Goal: Transaction & Acquisition: Purchase product/service

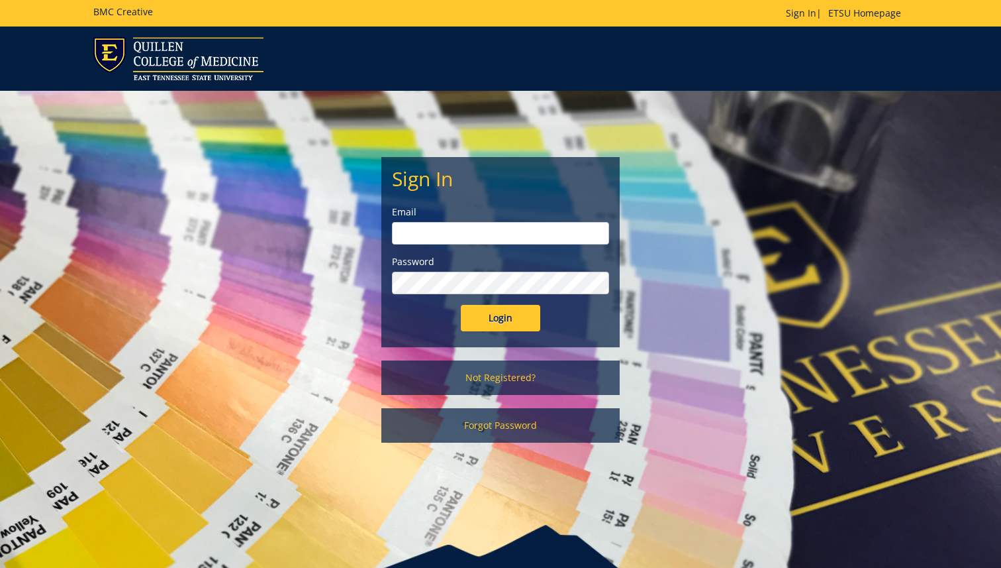
click at [531, 224] on input "email" at bounding box center [500, 233] width 217 height 23
click at [532, 234] on input "email" at bounding box center [500, 233] width 217 height 23
type input "heywardj@etsu.edu"
click at [461, 305] on input "Login" at bounding box center [500, 318] width 79 height 26
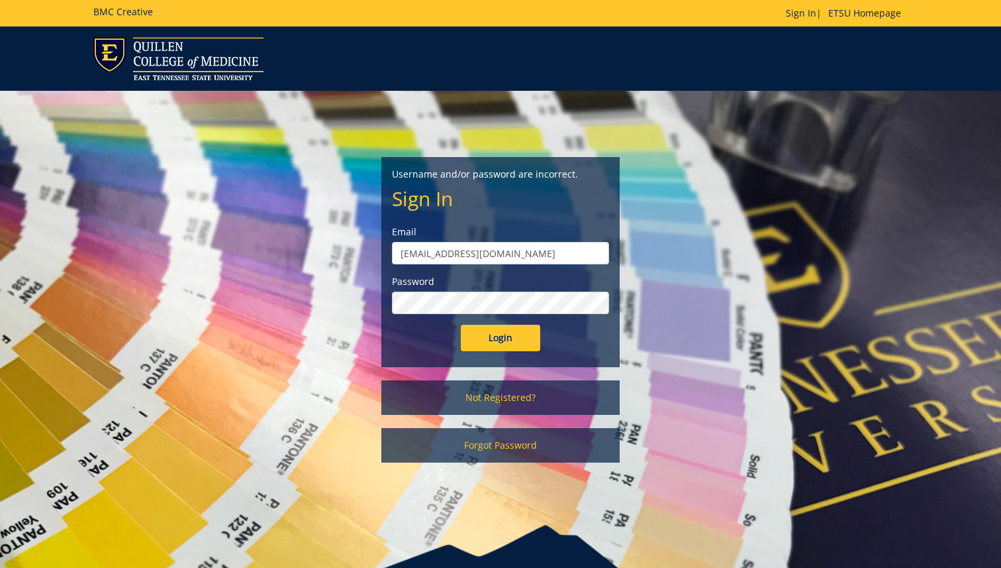
click at [480, 285] on label "Password" at bounding box center [500, 281] width 217 height 13
click at [461, 325] on input "Login" at bounding box center [500, 338] width 79 height 26
click at [517, 407] on link "Not Registered?" at bounding box center [500, 397] width 238 height 34
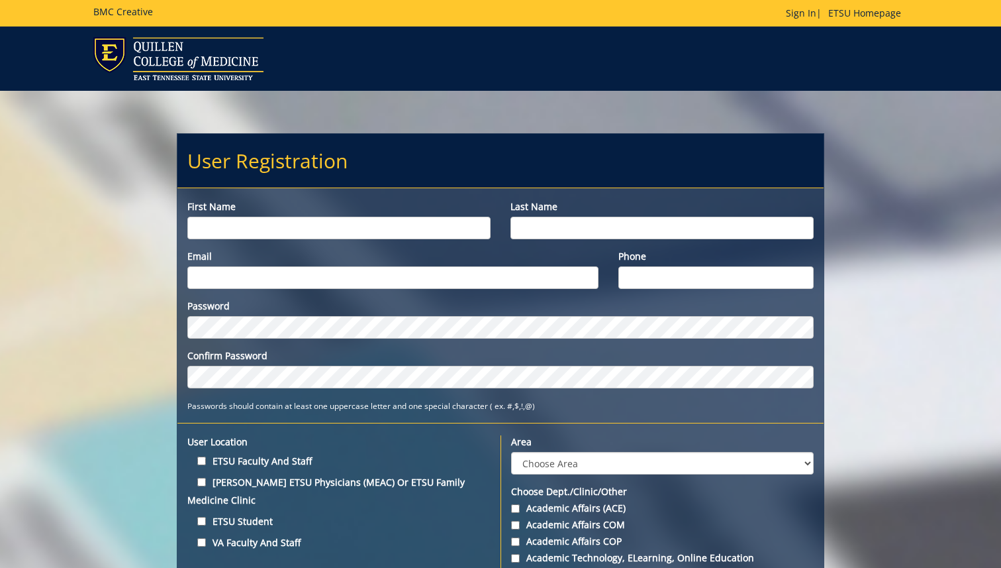
click at [396, 217] on input "First name" at bounding box center [338, 228] width 303 height 23
click at [295, 236] on input "Jeeremiah" at bounding box center [338, 228] width 303 height 23
type input "[PERSON_NAME]"
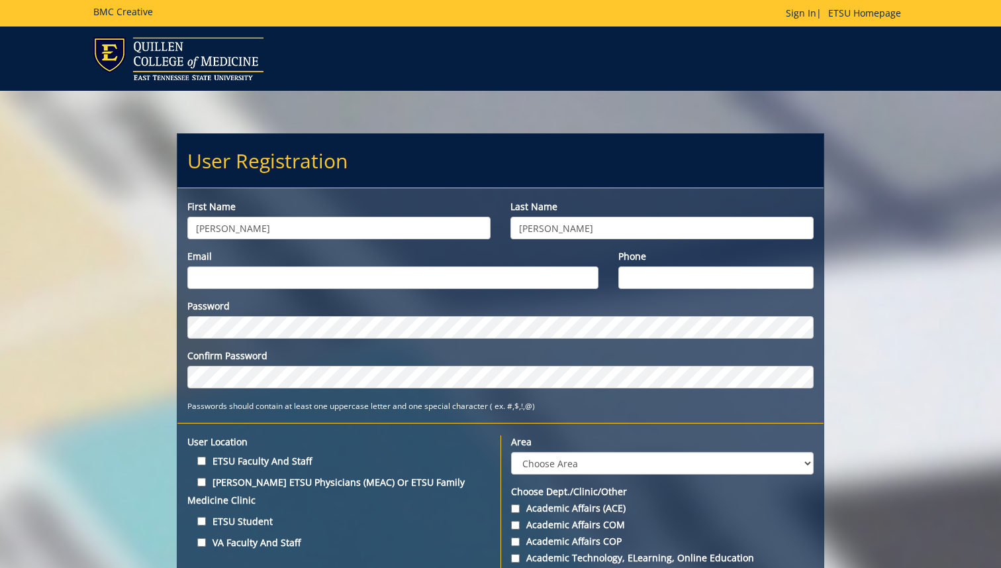
type input "Heyward"
type input "Heywardj@etsu.edu"
type input "8653139766"
click at [281, 465] on label "ETSU Faculty and Staff" at bounding box center [338, 461] width 303 height 18
click at [206, 465] on input "ETSU Faculty and Staff" at bounding box center [201, 460] width 9 height 9
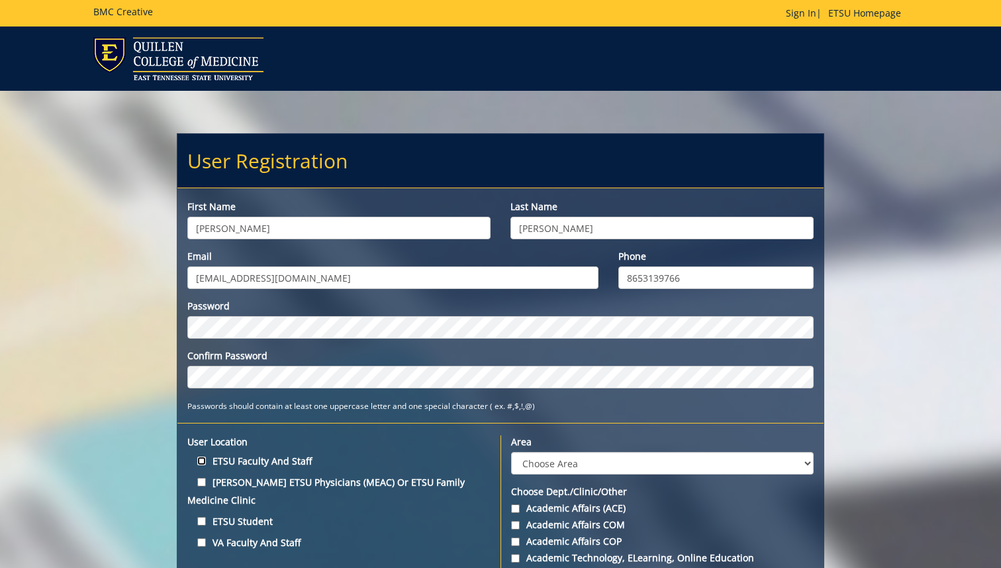
checkbox input "true"
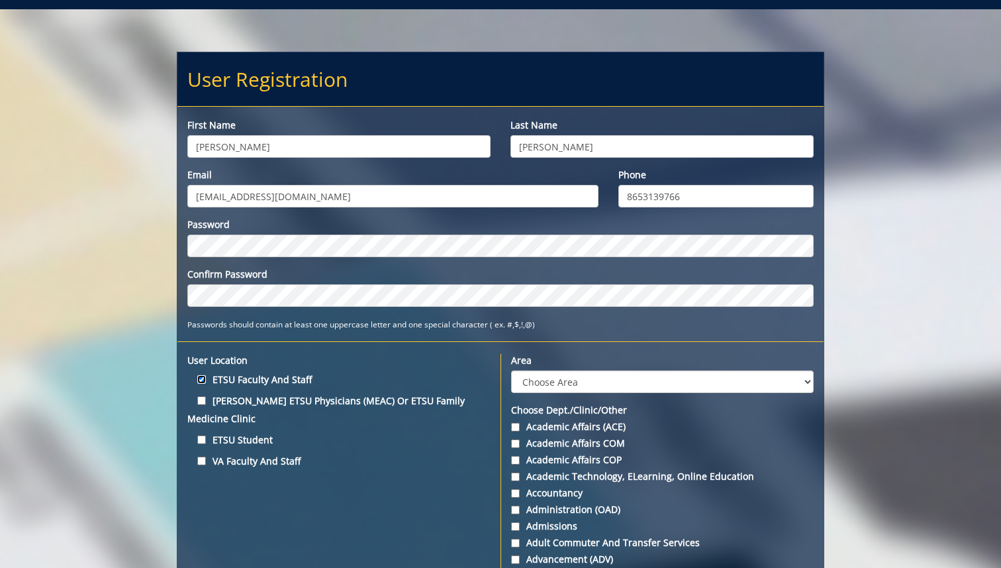
scroll to position [98, 0]
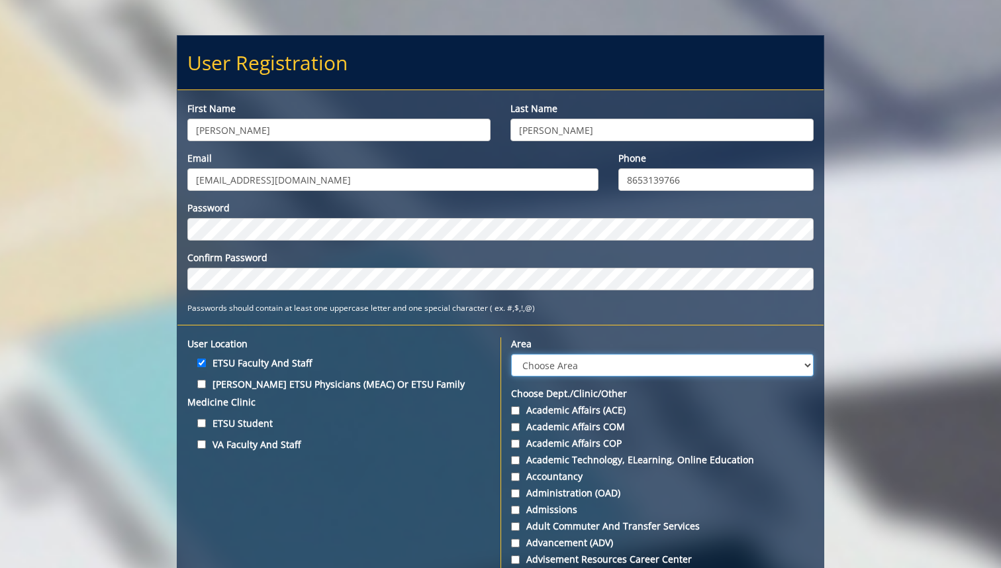
click at [588, 363] on select "Choose Area Administration Advancement (ADM) BucSports Business & Finance Clemm…" at bounding box center [662, 365] width 303 height 23
select select "37"
click at [511, 354] on select "Choose Area Administration Advancement (ADM) BucSports Business & Finance Clemm…" at bounding box center [662, 365] width 303 height 23
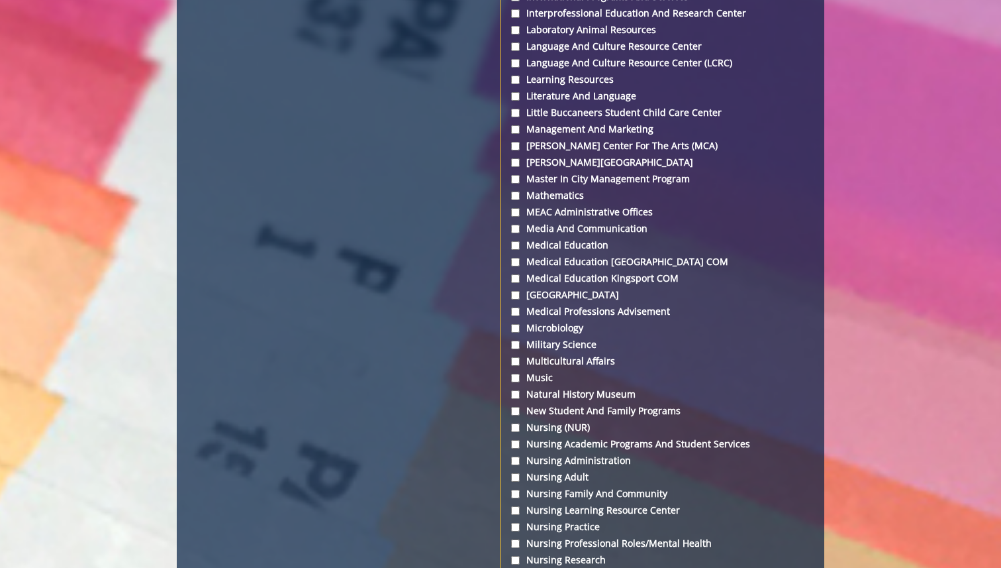
scroll to position [3128, 0]
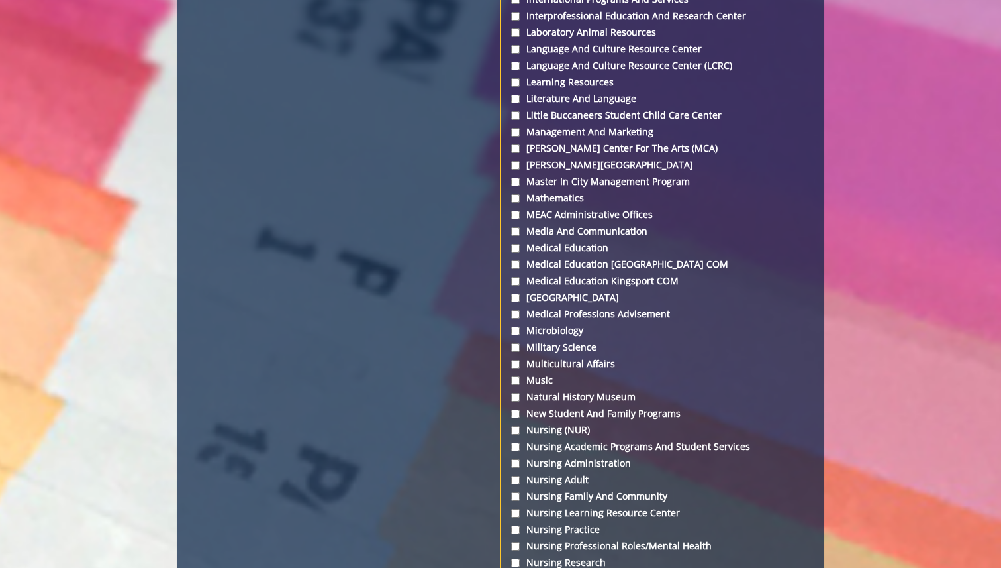
click at [559, 172] on label "Mary V. Jordan Center" at bounding box center [662, 164] width 303 height 13
click at [520, 170] on input "Mary V. Jordan Center" at bounding box center [515, 165] width 9 height 9
checkbox input "true"
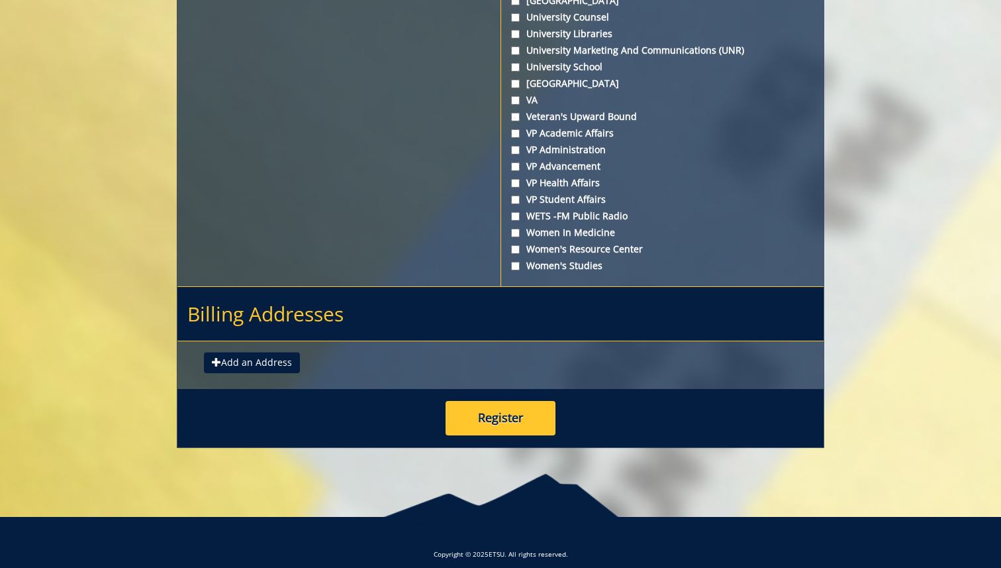
scroll to position [4935, 0]
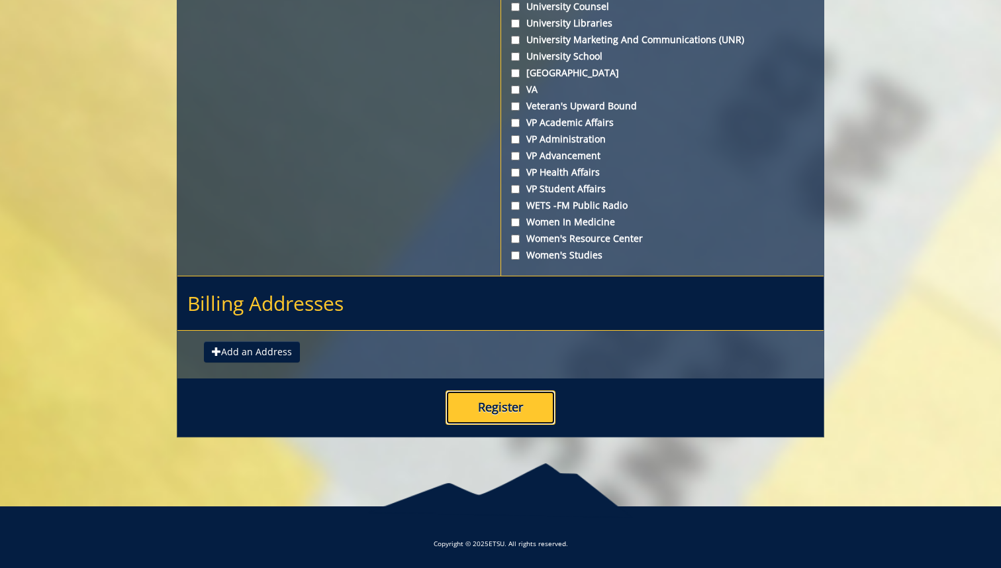
click at [507, 410] on button "Register" at bounding box center [501, 407] width 110 height 34
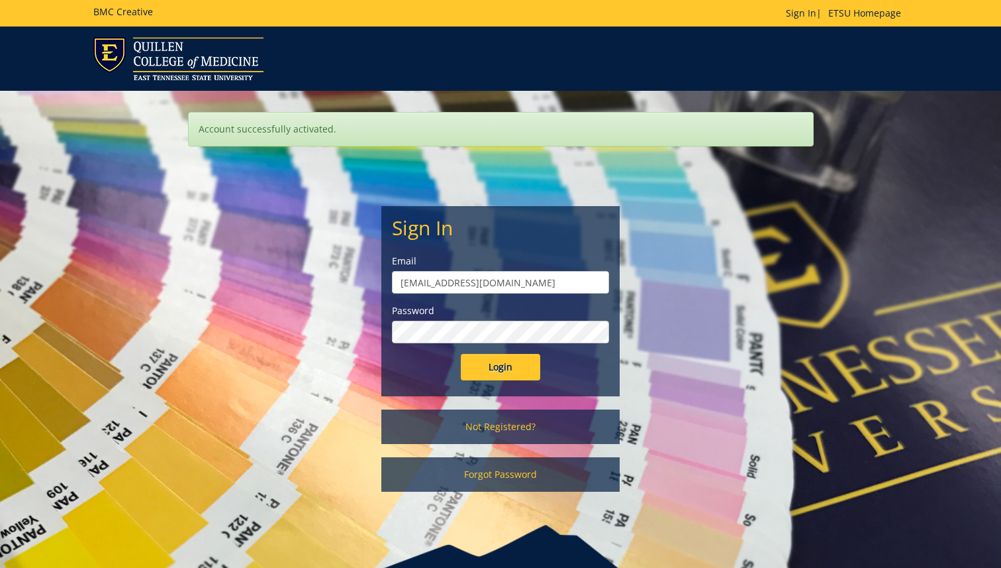
click at [461, 354] on input "Login" at bounding box center [500, 367] width 79 height 26
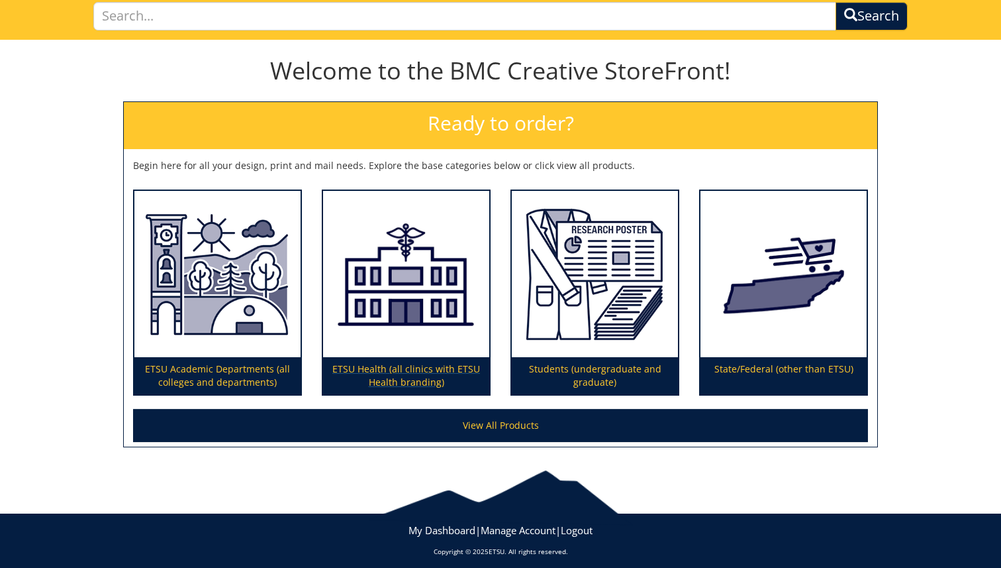
scroll to position [106, 0]
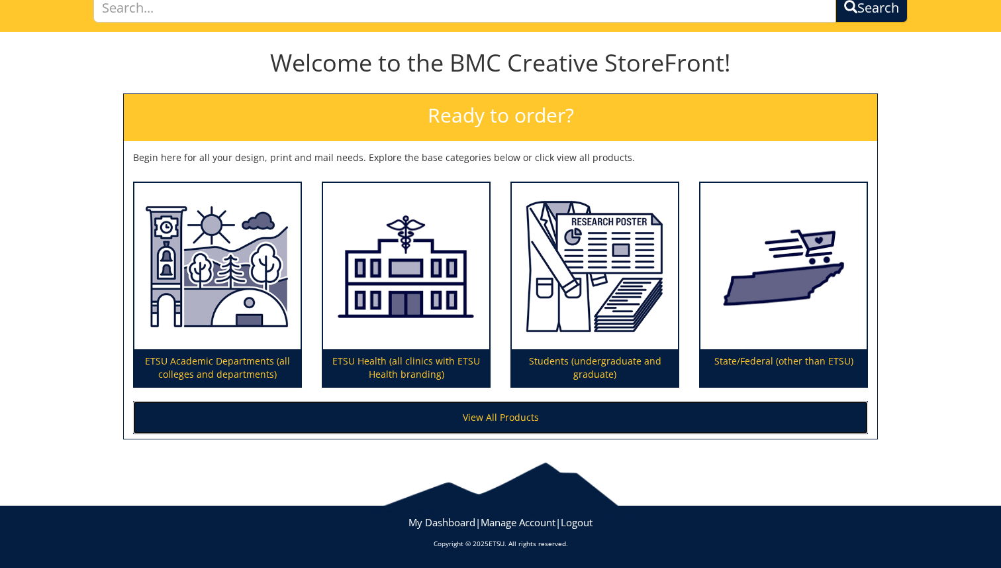
click at [495, 428] on link "View All Products" at bounding box center [500, 417] width 735 height 33
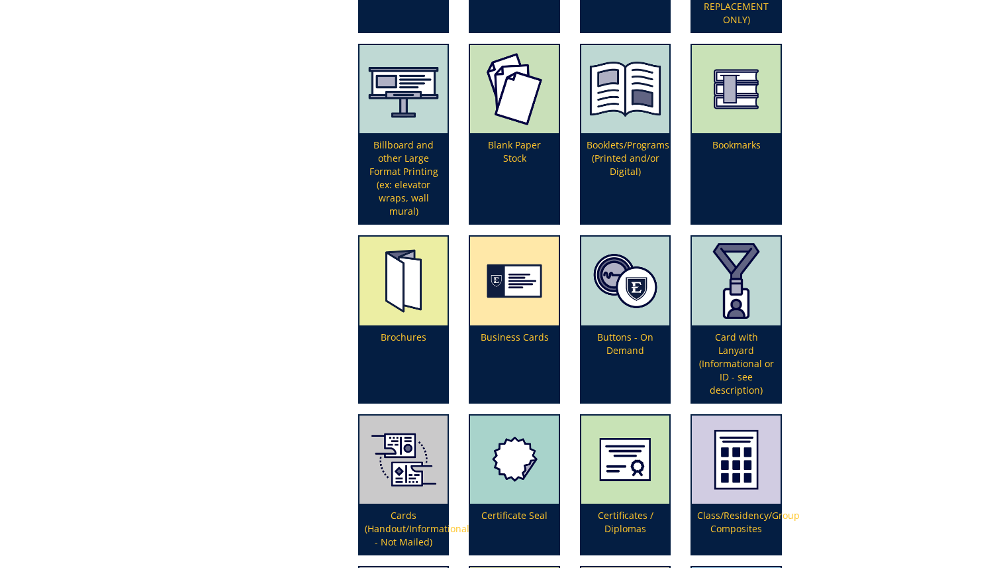
scroll to position [550, 0]
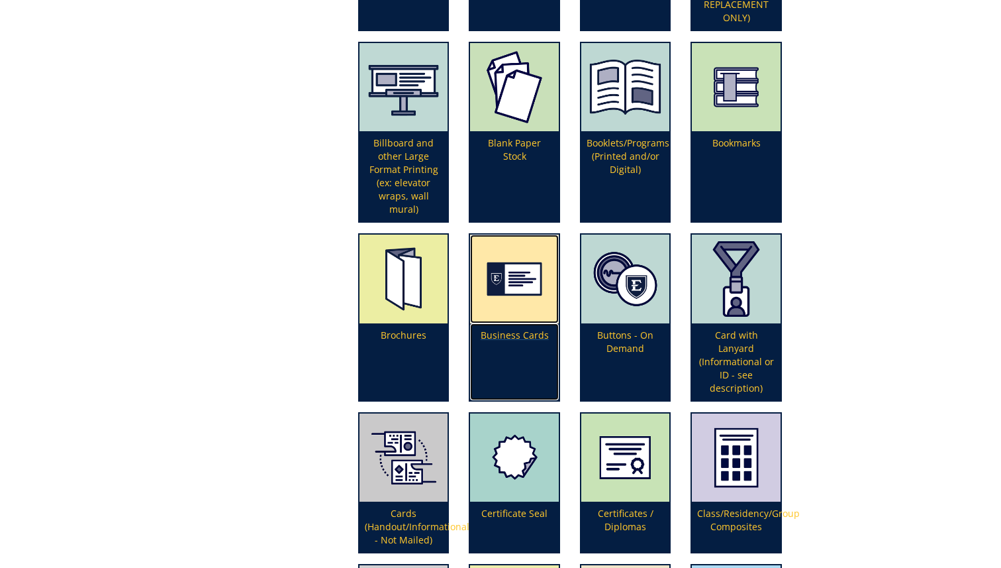
click at [540, 328] on p "Business Cards" at bounding box center [514, 361] width 89 height 77
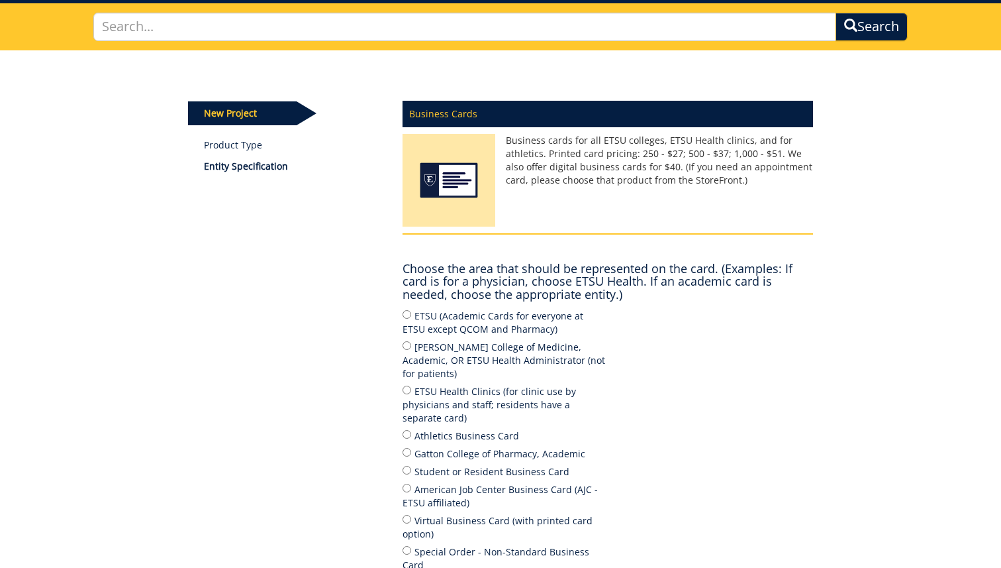
scroll to position [105, 0]
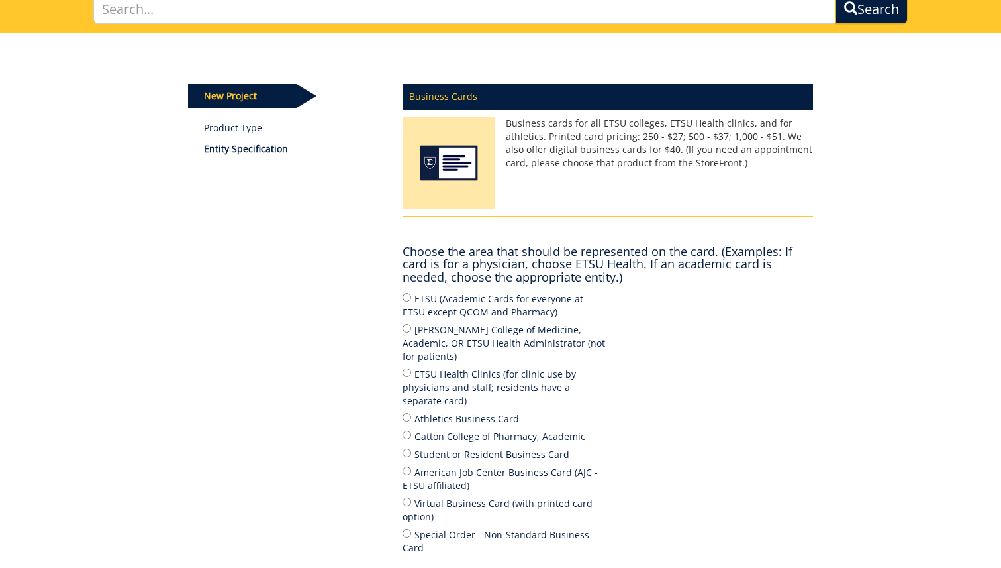
click at [525, 303] on label "ETSU (Academic Cards for everyone at ETSU except QCOM and Pharmacy)" at bounding box center [505, 305] width 205 height 28
click at [411, 301] on input "ETSU (Academic Cards for everyone at ETSU except QCOM and Pharmacy)" at bounding box center [407, 297] width 9 height 9
radio input "true"
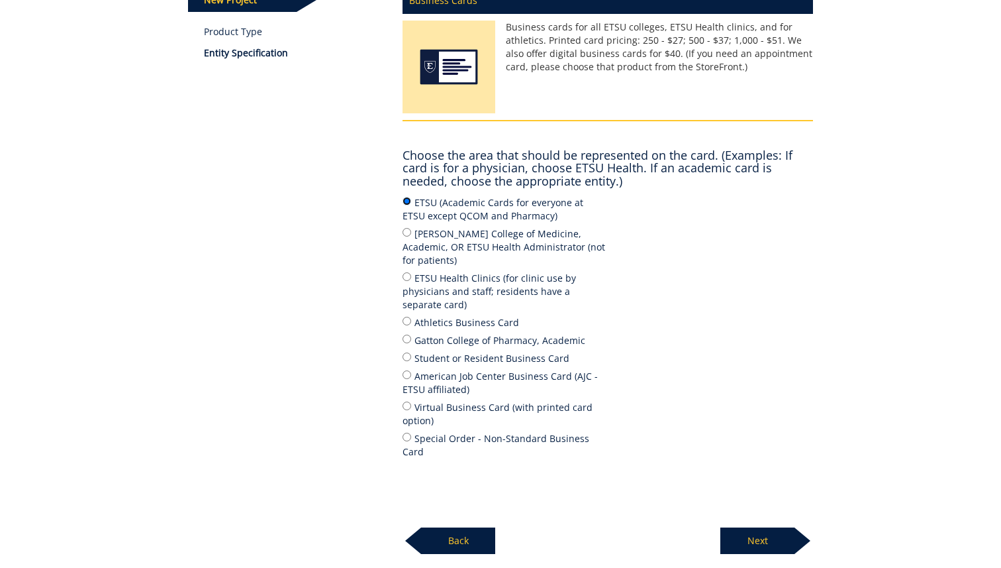
scroll to position [285, 0]
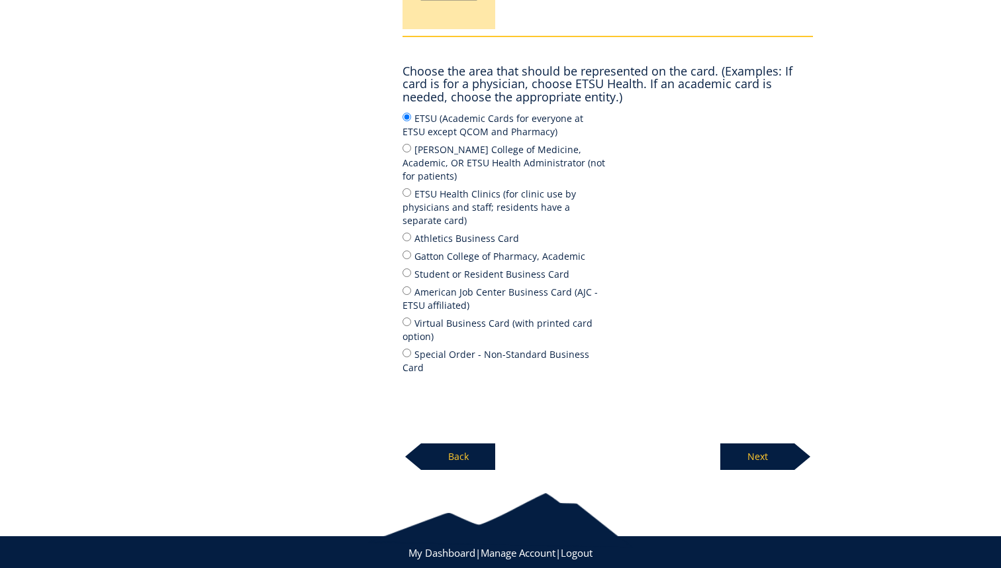
click at [744, 443] on p "Next" at bounding box center [758, 456] width 74 height 26
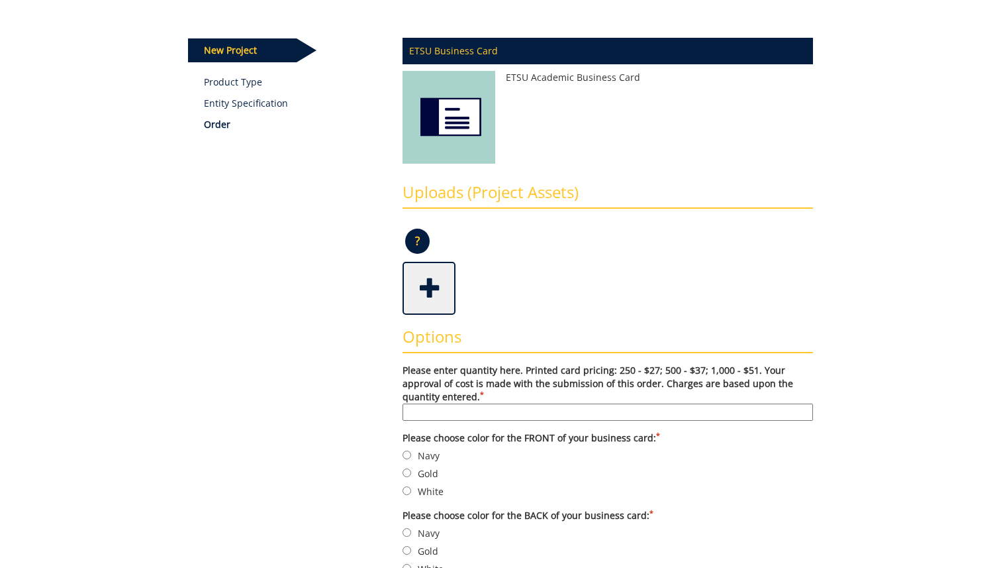
scroll to position [156, 0]
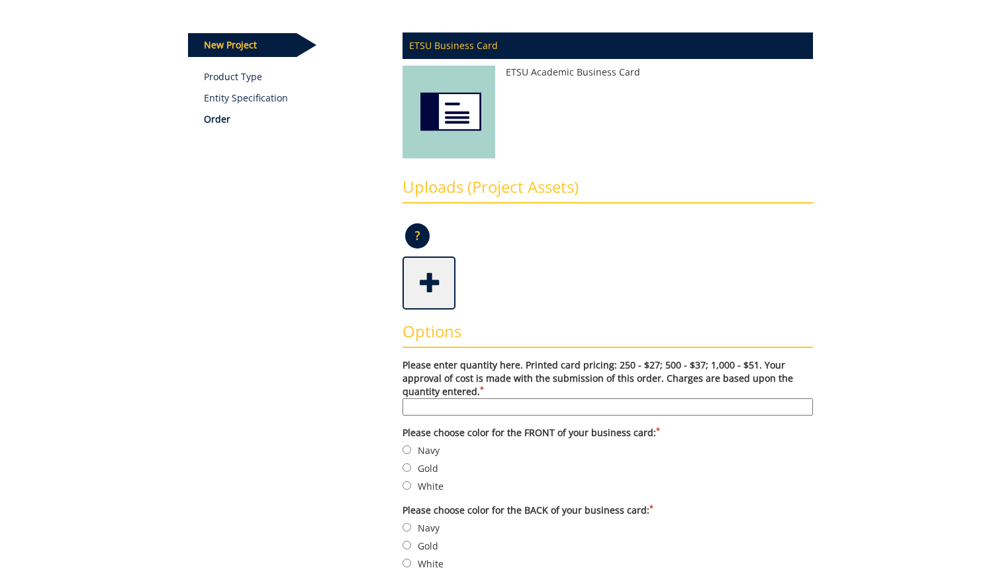
click at [562, 404] on input "Please enter quantity here. Printed card pricing: 250 - $27; 500 - $37; 1,000 -…" at bounding box center [608, 406] width 411 height 17
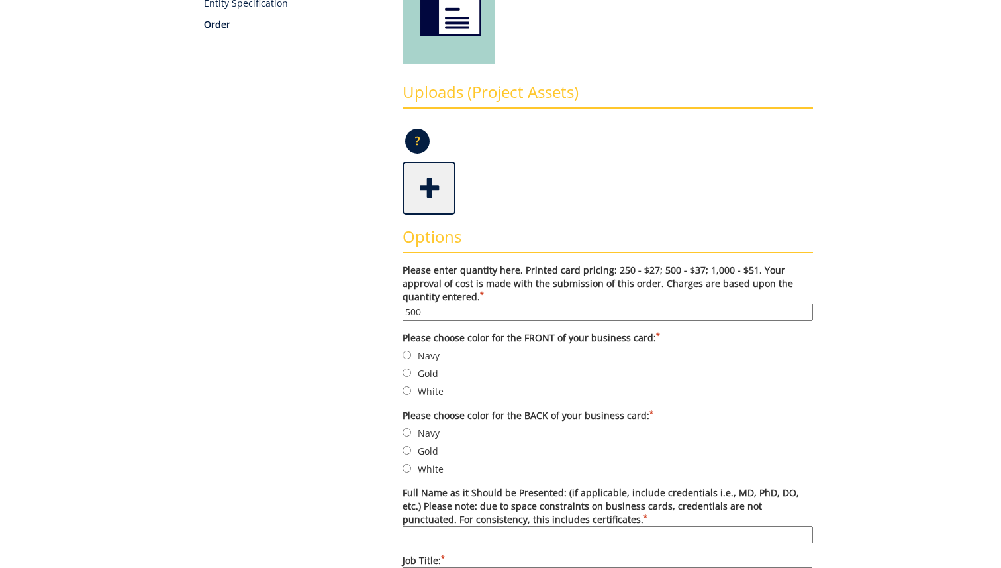
scroll to position [254, 0]
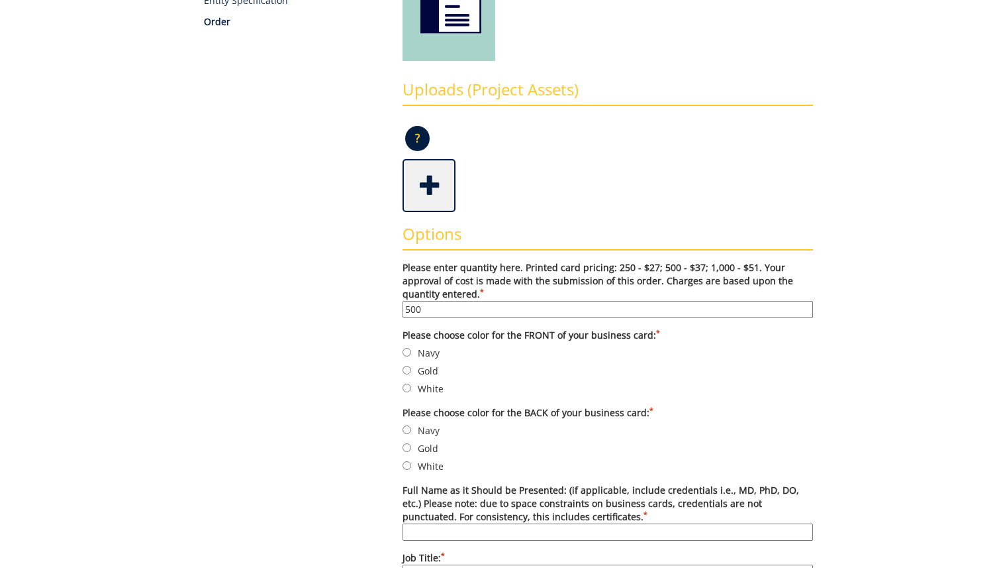
type input "500"
click at [421, 468] on label "White" at bounding box center [608, 465] width 411 height 15
click at [411, 468] on input "White" at bounding box center [407, 465] width 9 height 9
radio input "true"
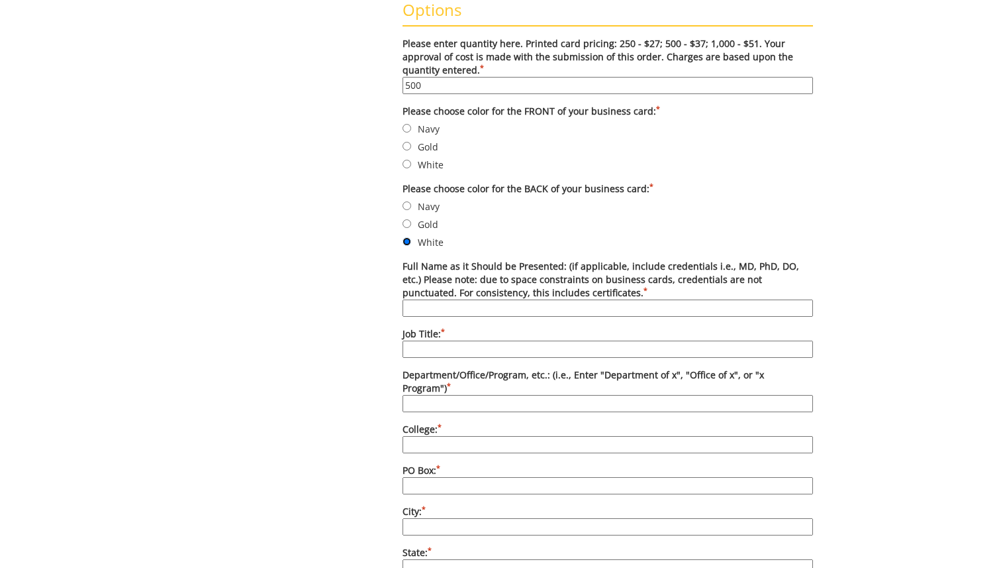
scroll to position [486, 0]
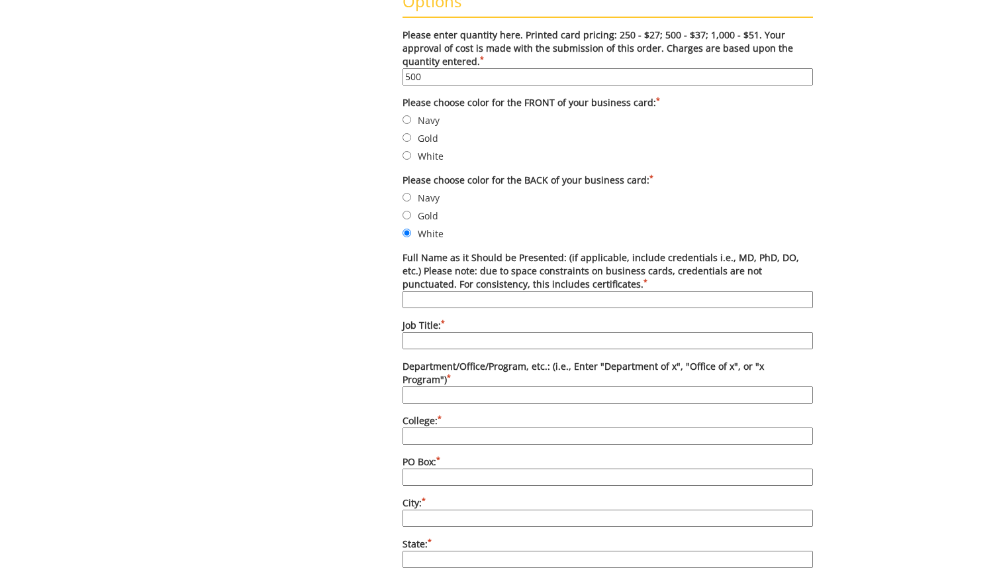
click at [448, 301] on input "Full Name as it Should be Presented: (if applicable, include credentials i.e., …" at bounding box center [608, 299] width 411 height 17
type input "z"
type input "Jeremiah Heyward"
